Goal: Task Accomplishment & Management: Complete application form

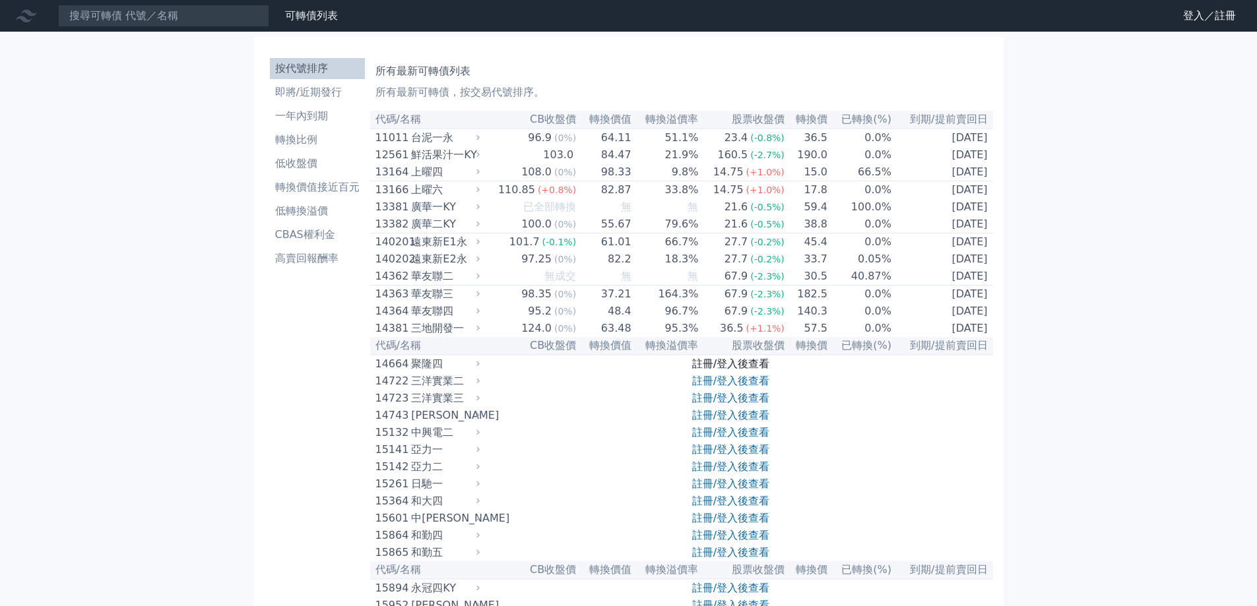
click at [710, 370] on link "註冊/登入後查看" at bounding box center [730, 364] width 77 height 13
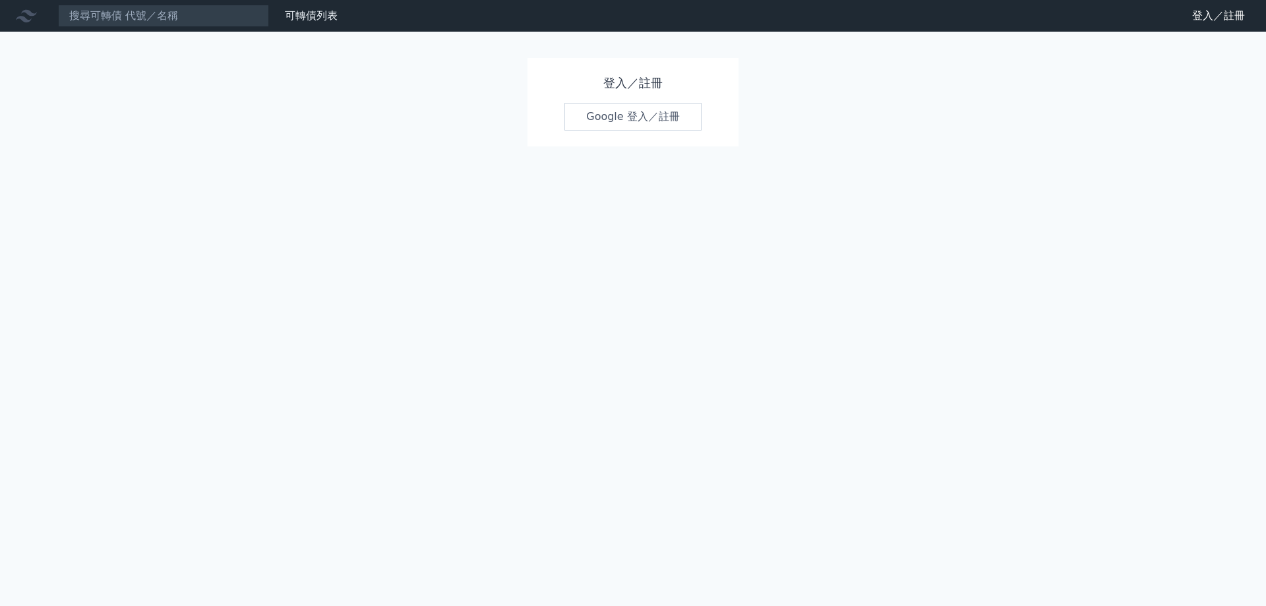
click at [642, 107] on link "Google 登入／註冊" at bounding box center [633, 117] width 137 height 28
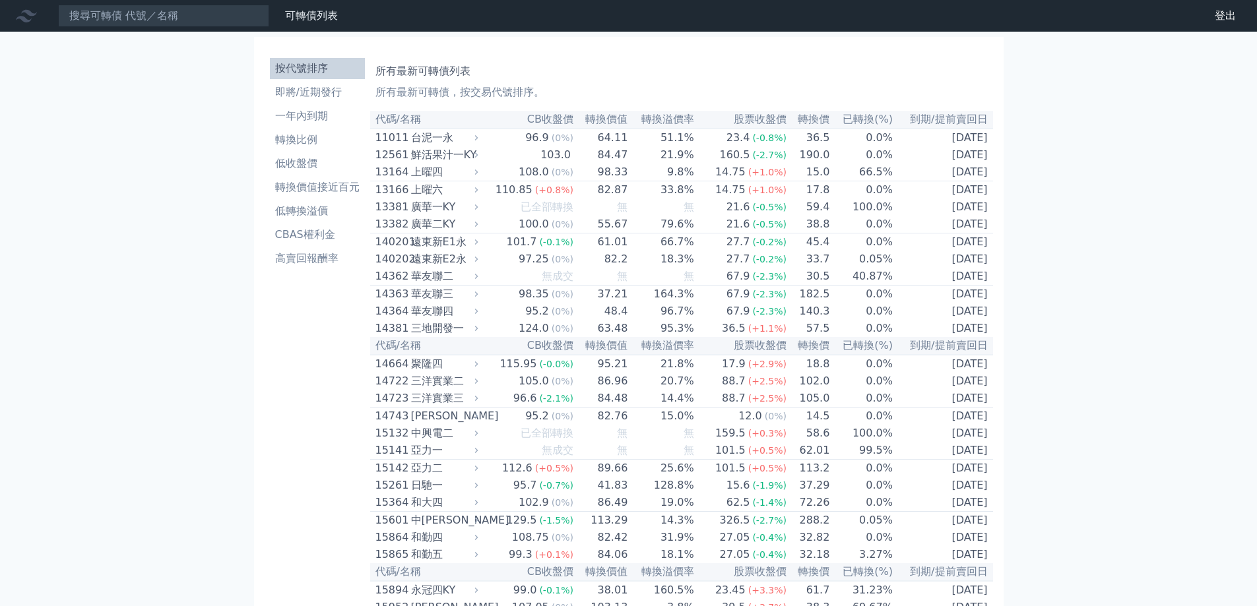
scroll to position [829, 0]
